Goal: Task Accomplishment & Management: Use online tool/utility

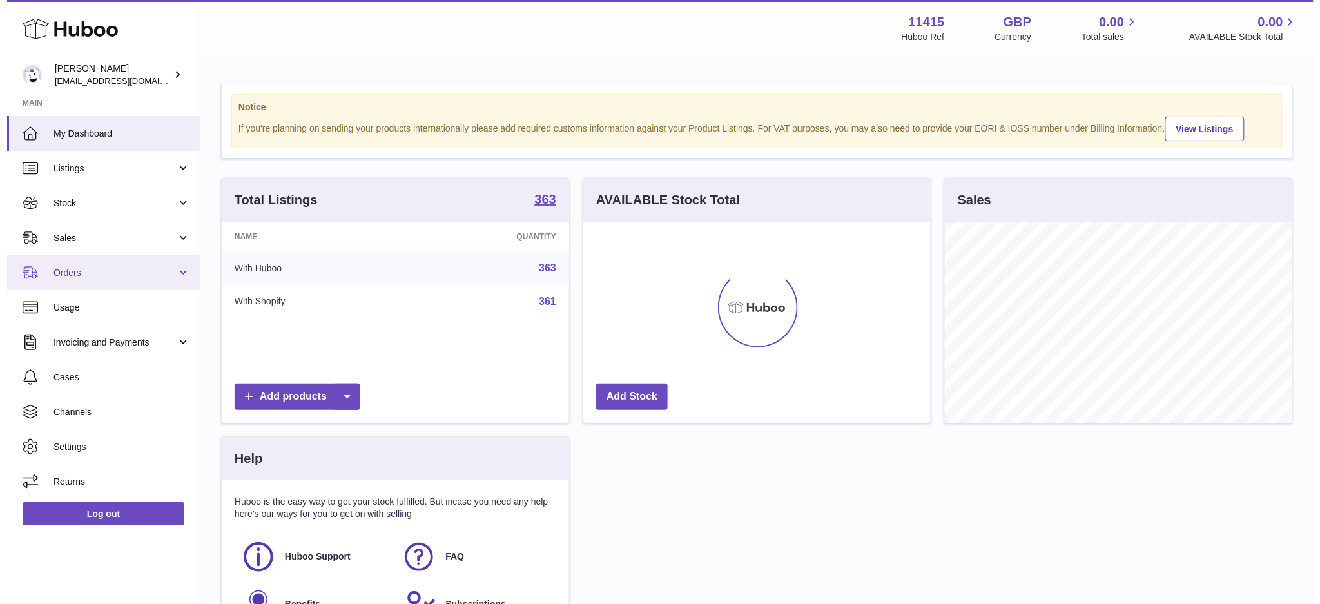
scroll to position [200, 347]
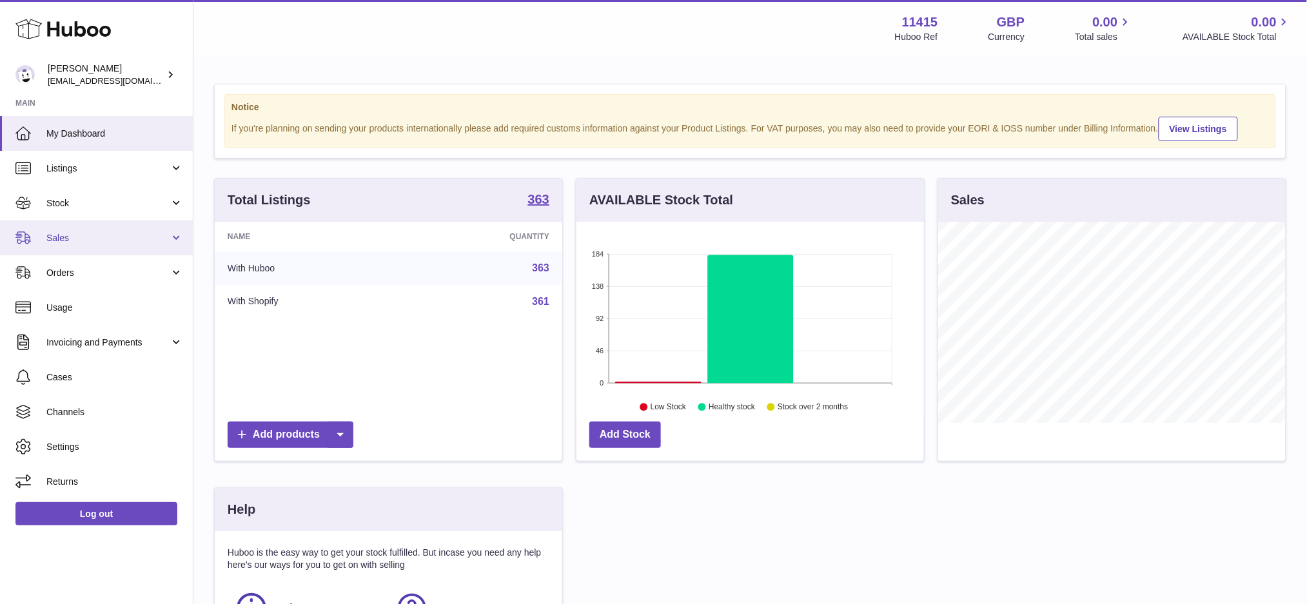
click at [97, 249] on link "Sales" at bounding box center [96, 237] width 193 height 35
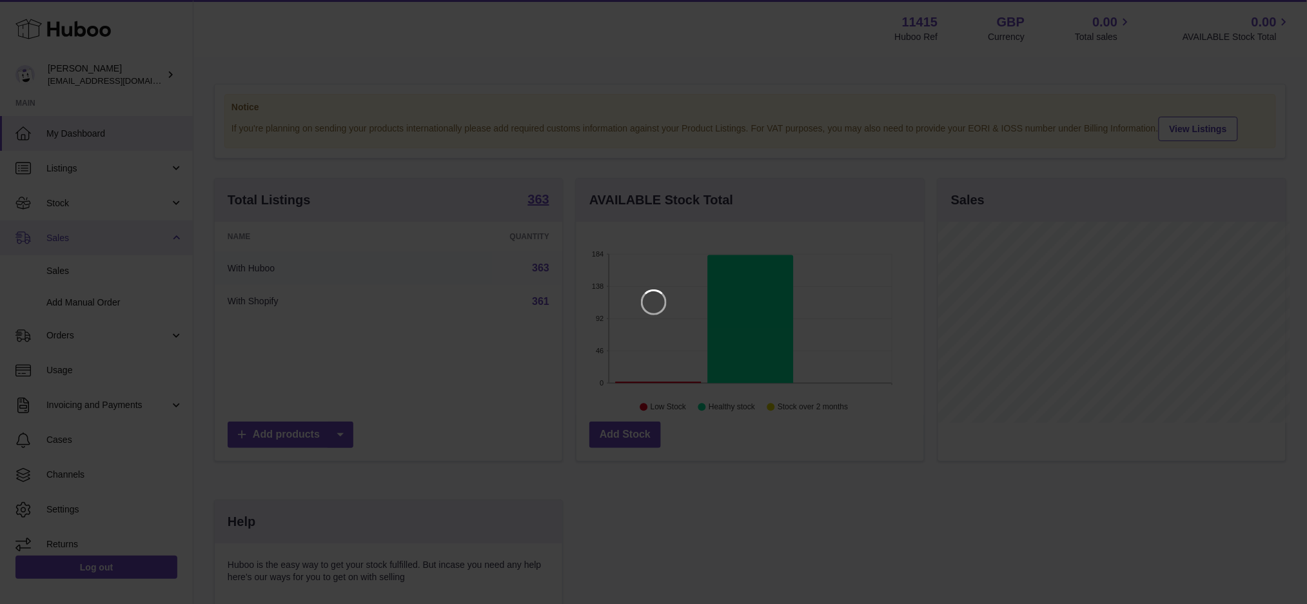
scroll to position [200, 351]
click at [1288, 13] on icon "Close" at bounding box center [1287, 11] width 10 height 10
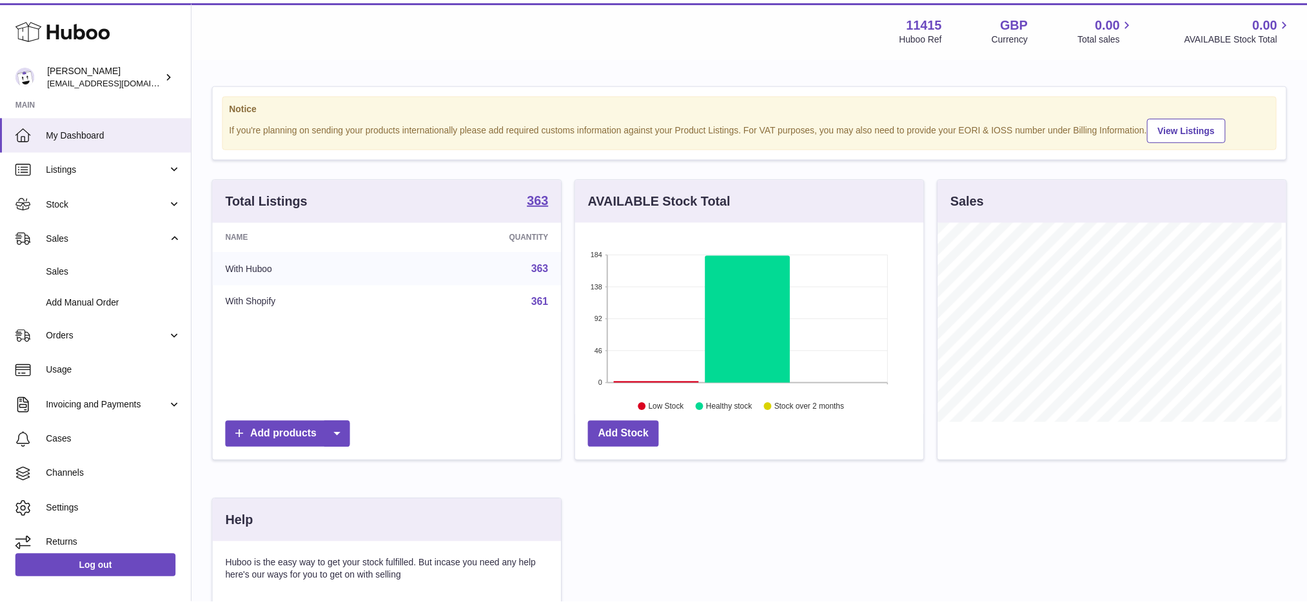
scroll to position [644425, 644280]
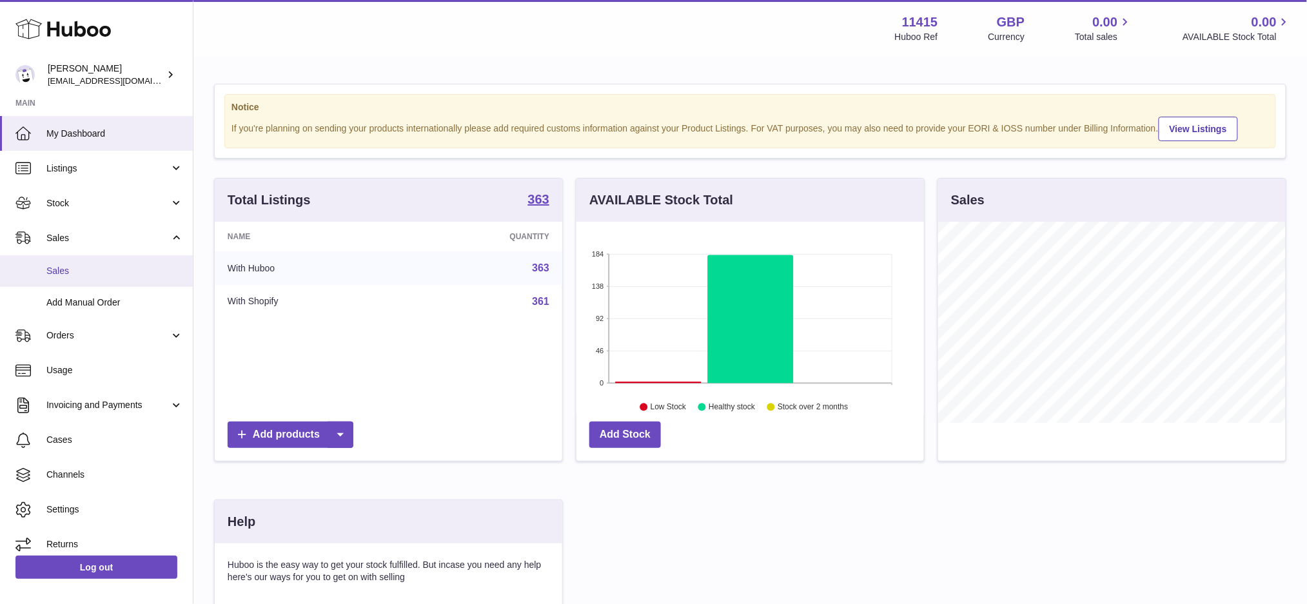
click at [65, 275] on span "Sales" at bounding box center [114, 271] width 137 height 12
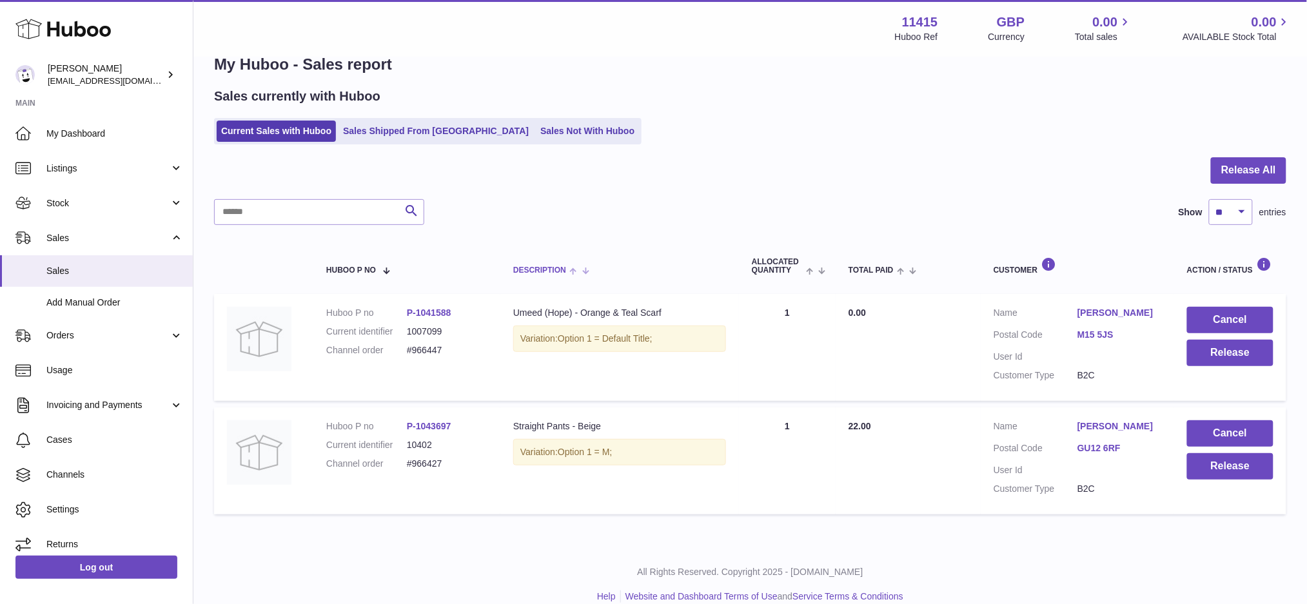
scroll to position [47, 0]
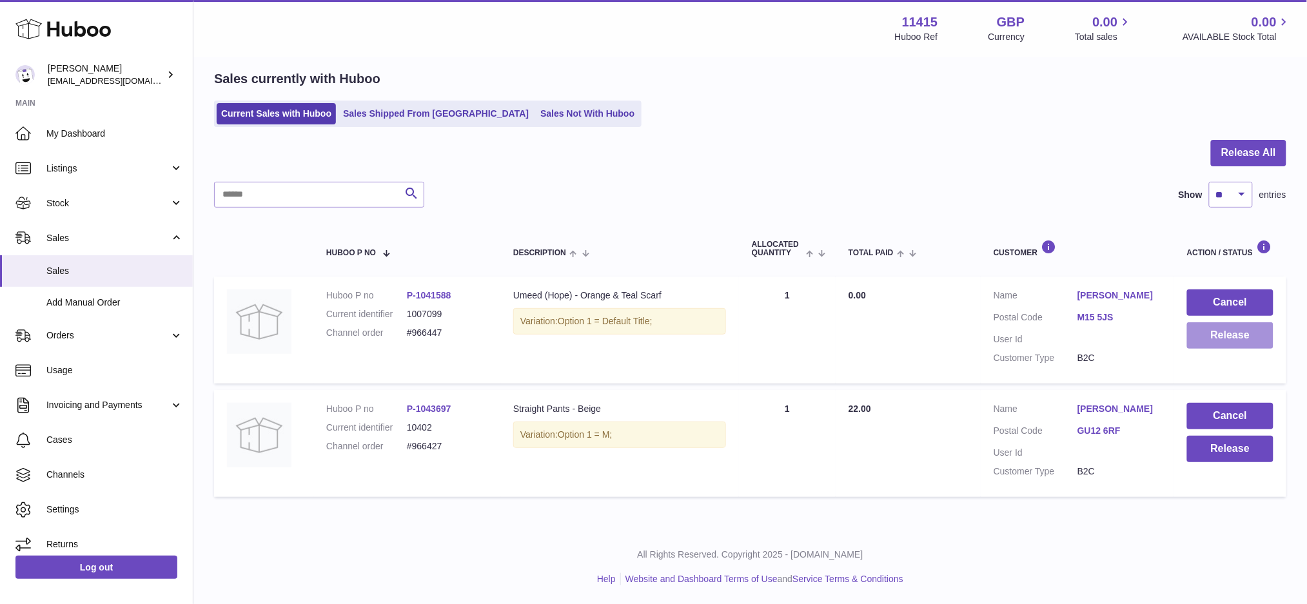
click at [1196, 338] on button "Release" at bounding box center [1230, 335] width 86 height 26
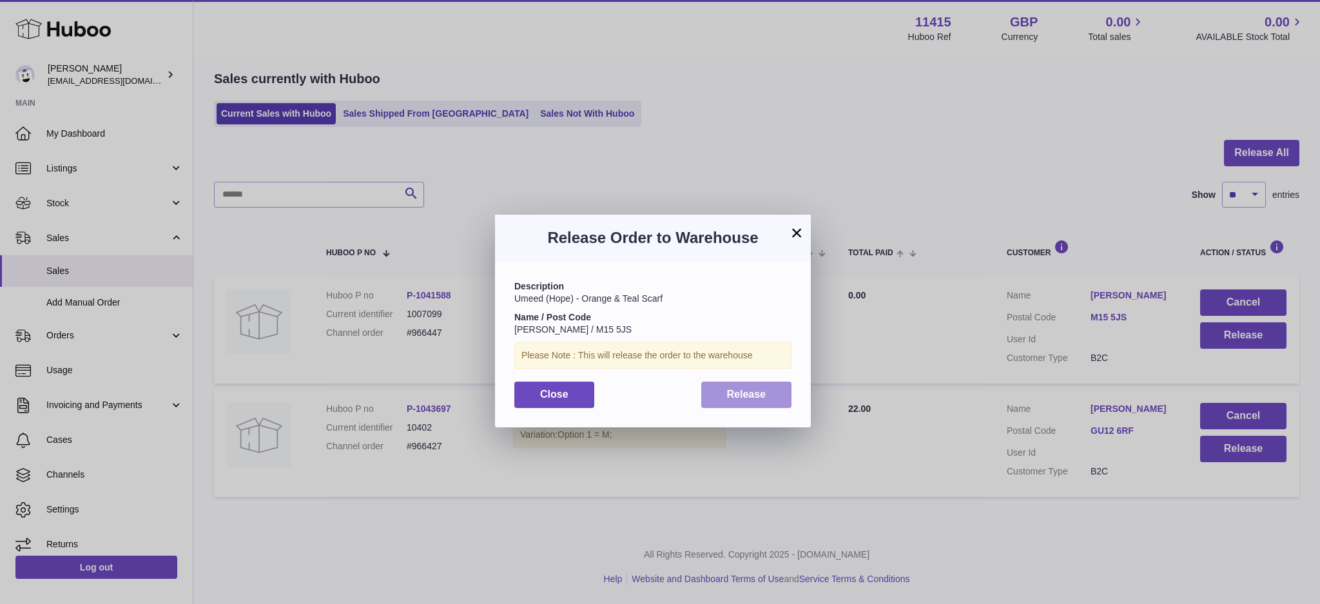
click at [763, 400] on button "Release" at bounding box center [746, 395] width 91 height 26
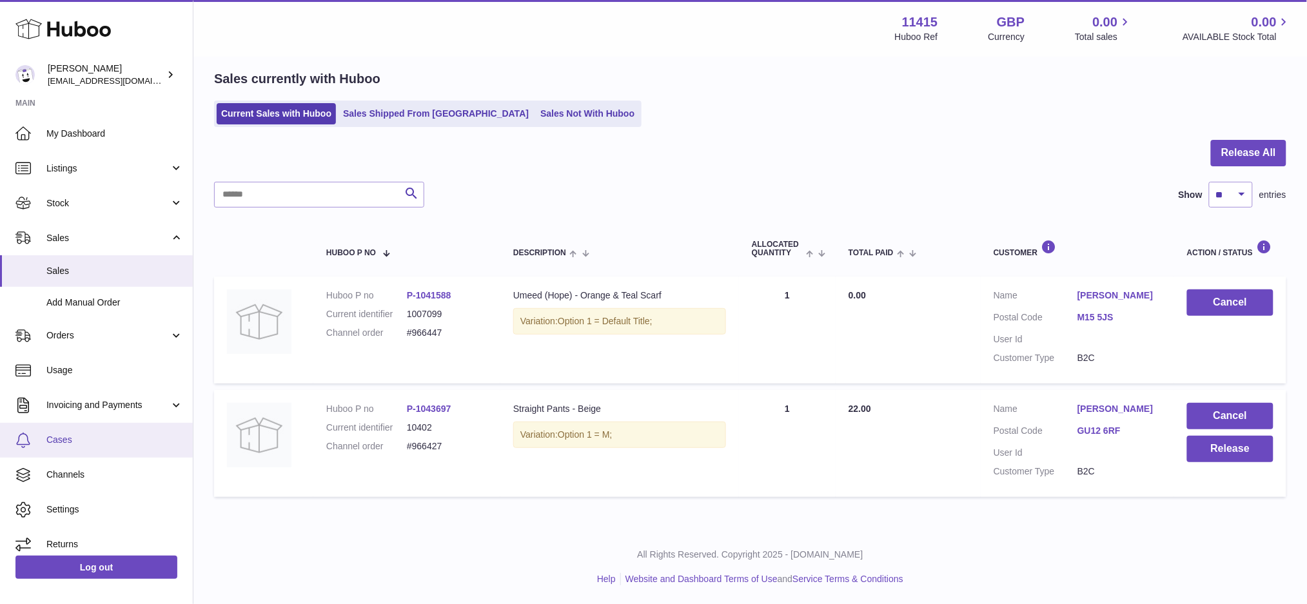
click at [68, 430] on link "Cases" at bounding box center [96, 440] width 193 height 35
